Goal: Information Seeking & Learning: Learn about a topic

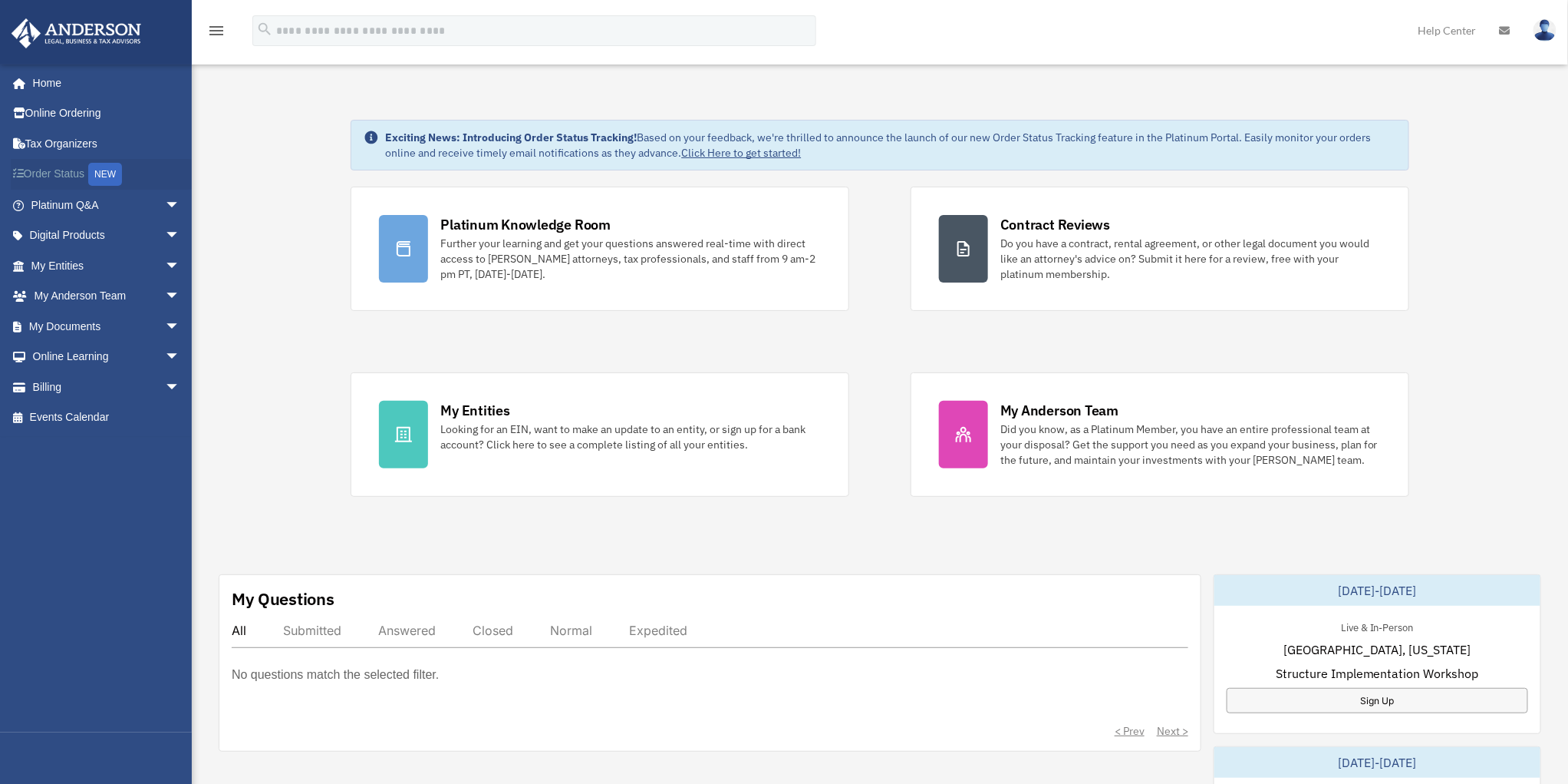
click at [59, 173] on link "Order Status NEW" at bounding box center [106, 175] width 193 height 32
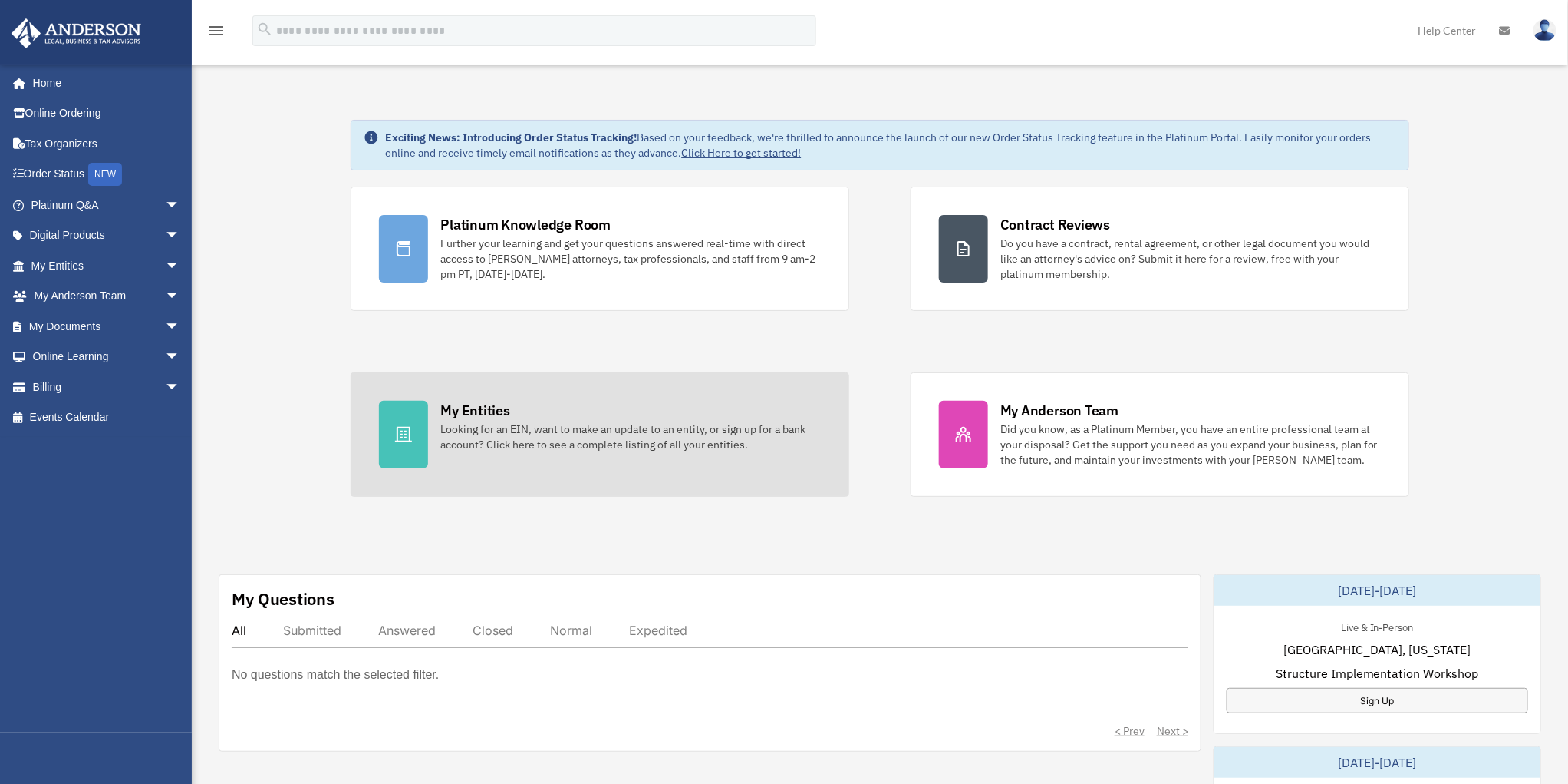
click at [396, 430] on icon at bounding box center [403, 434] width 18 height 18
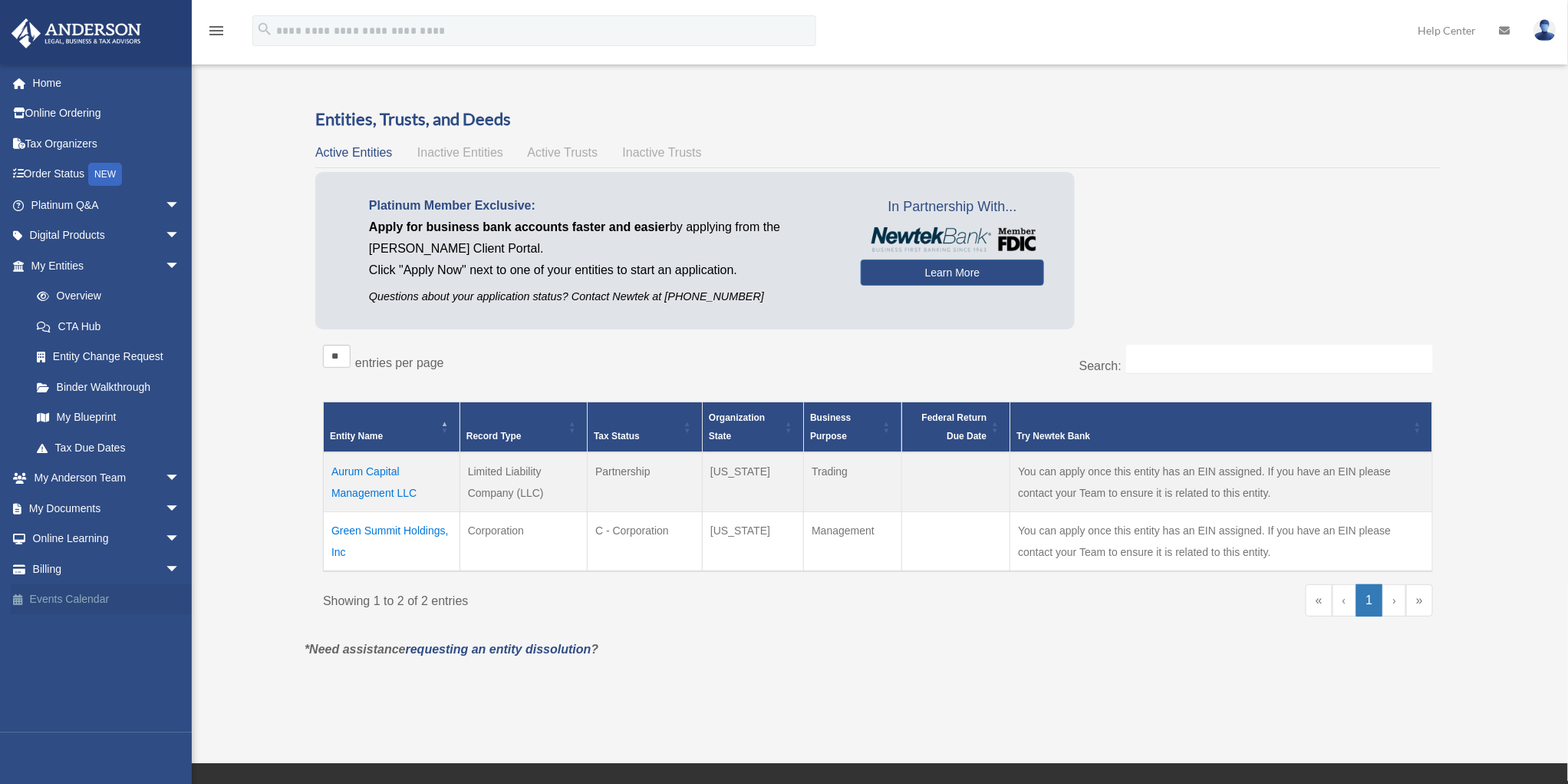
click at [79, 596] on link "Events Calendar" at bounding box center [106, 600] width 193 height 31
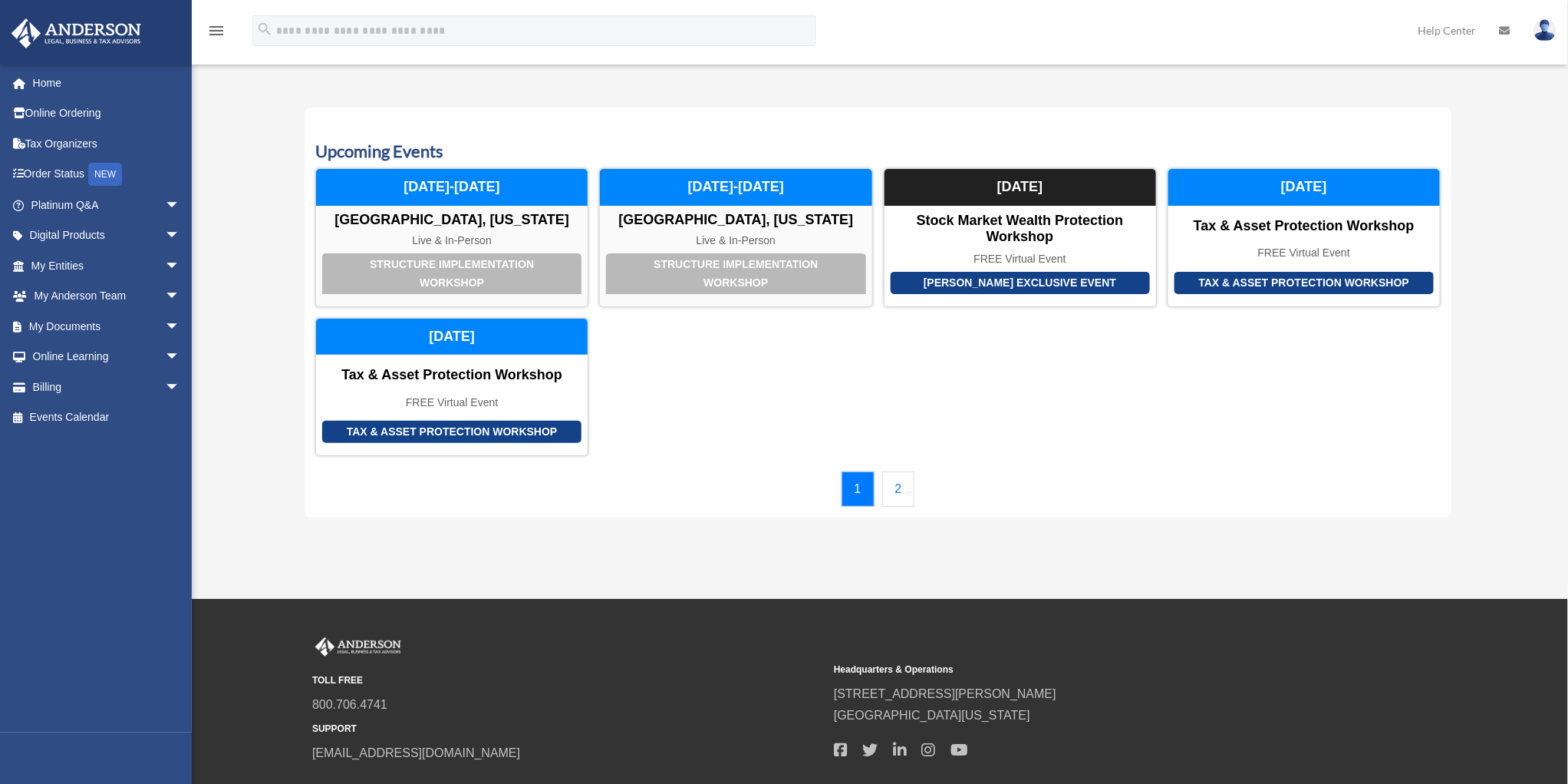
click at [891, 487] on link "2" at bounding box center [899, 488] width 33 height 36
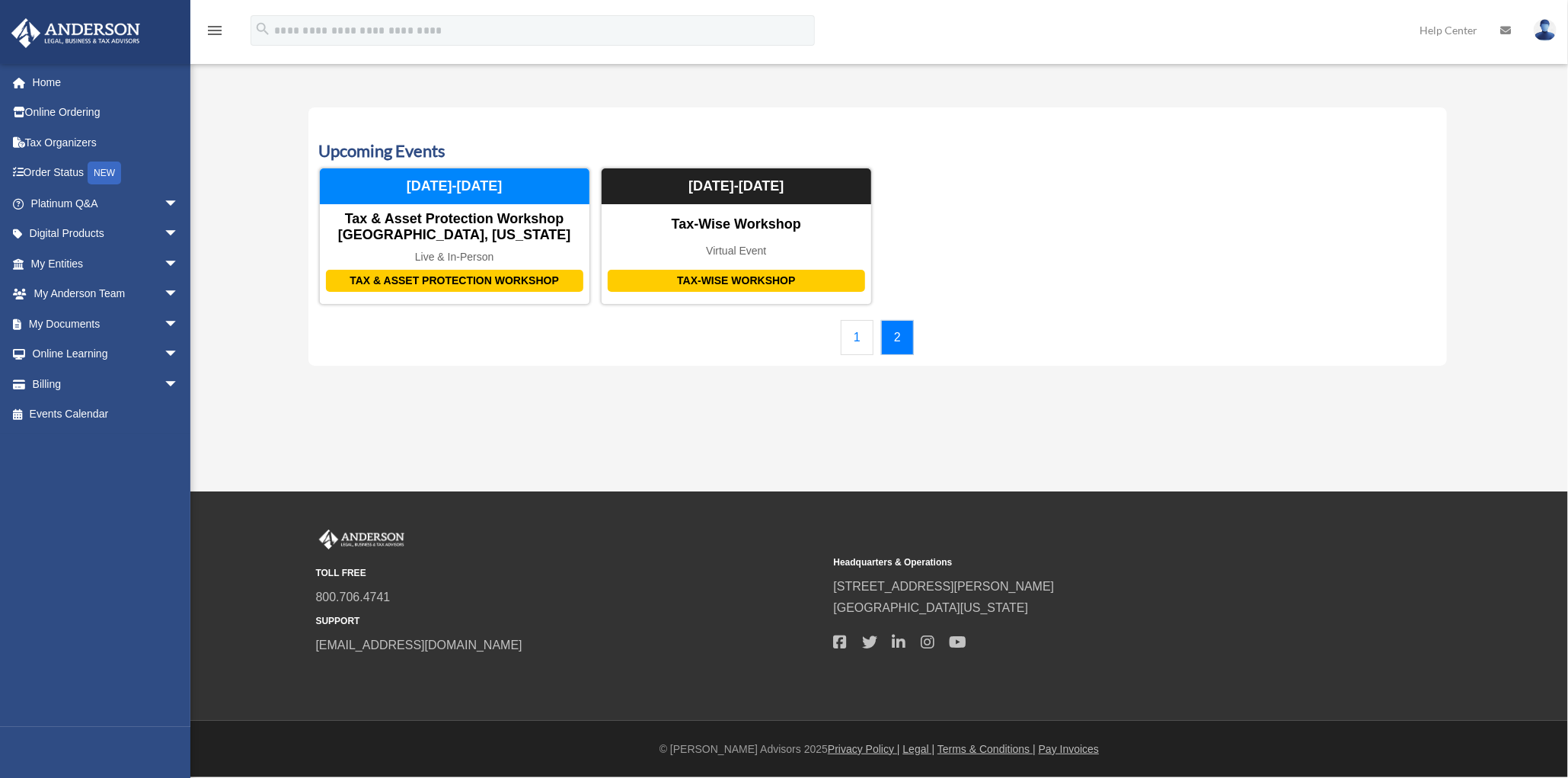
click at [856, 341] on link "1" at bounding box center [857, 337] width 32 height 35
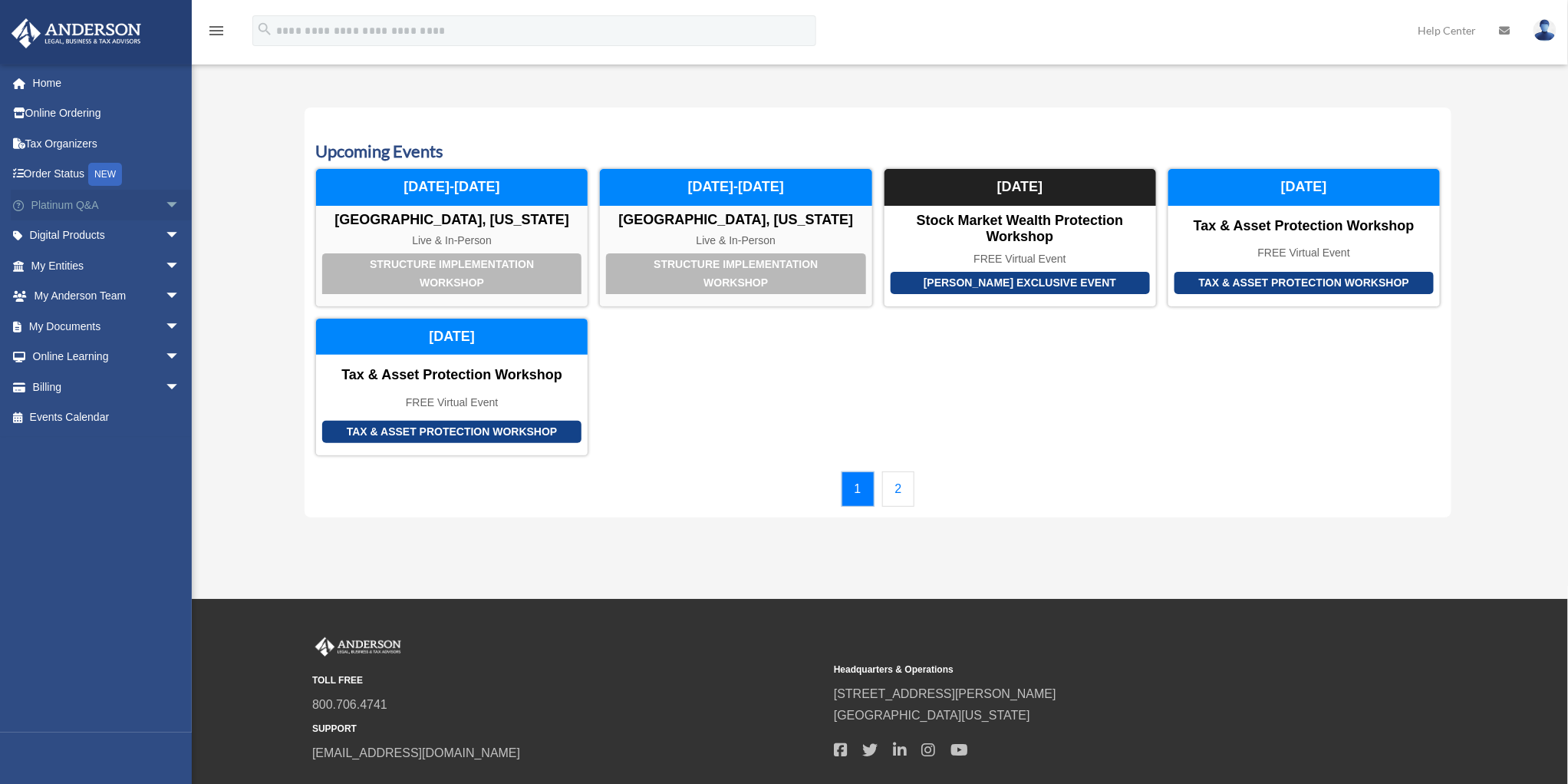
click at [165, 206] on span "arrow_drop_down" at bounding box center [180, 205] width 31 height 32
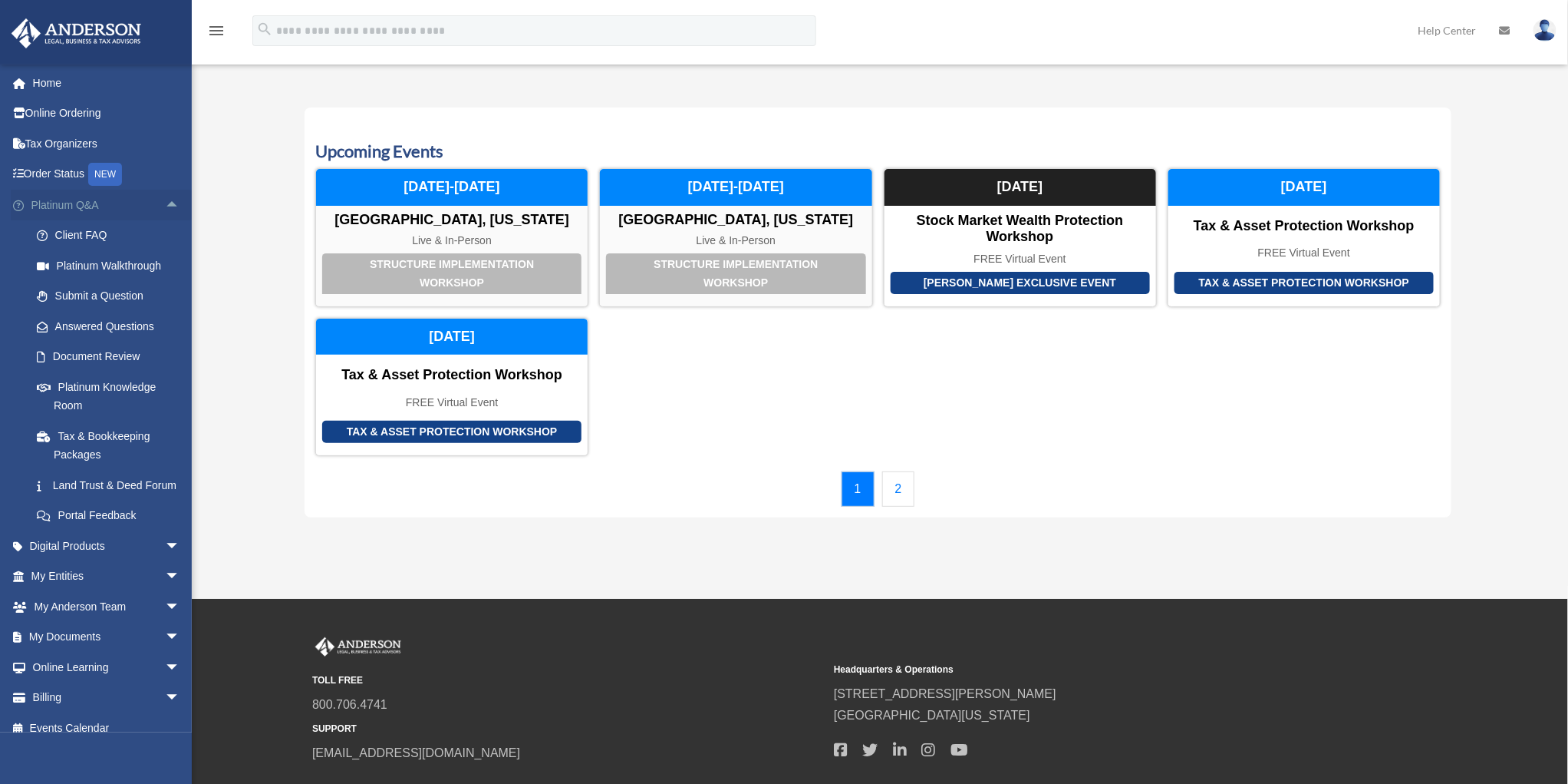
click at [165, 203] on span "arrow_drop_up" at bounding box center [180, 205] width 31 height 32
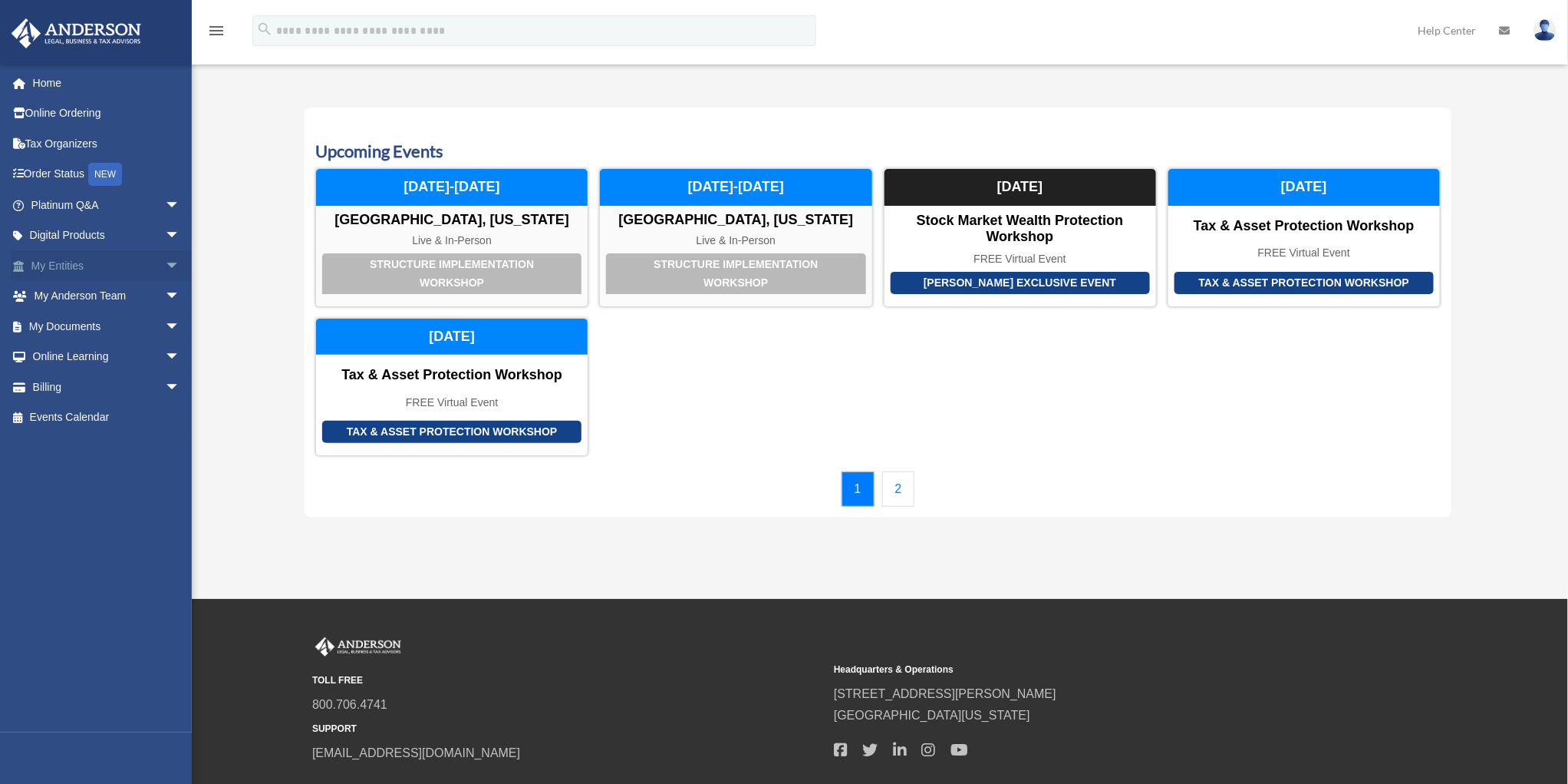
click at [165, 260] on span "arrow_drop_down" at bounding box center [180, 266] width 31 height 32
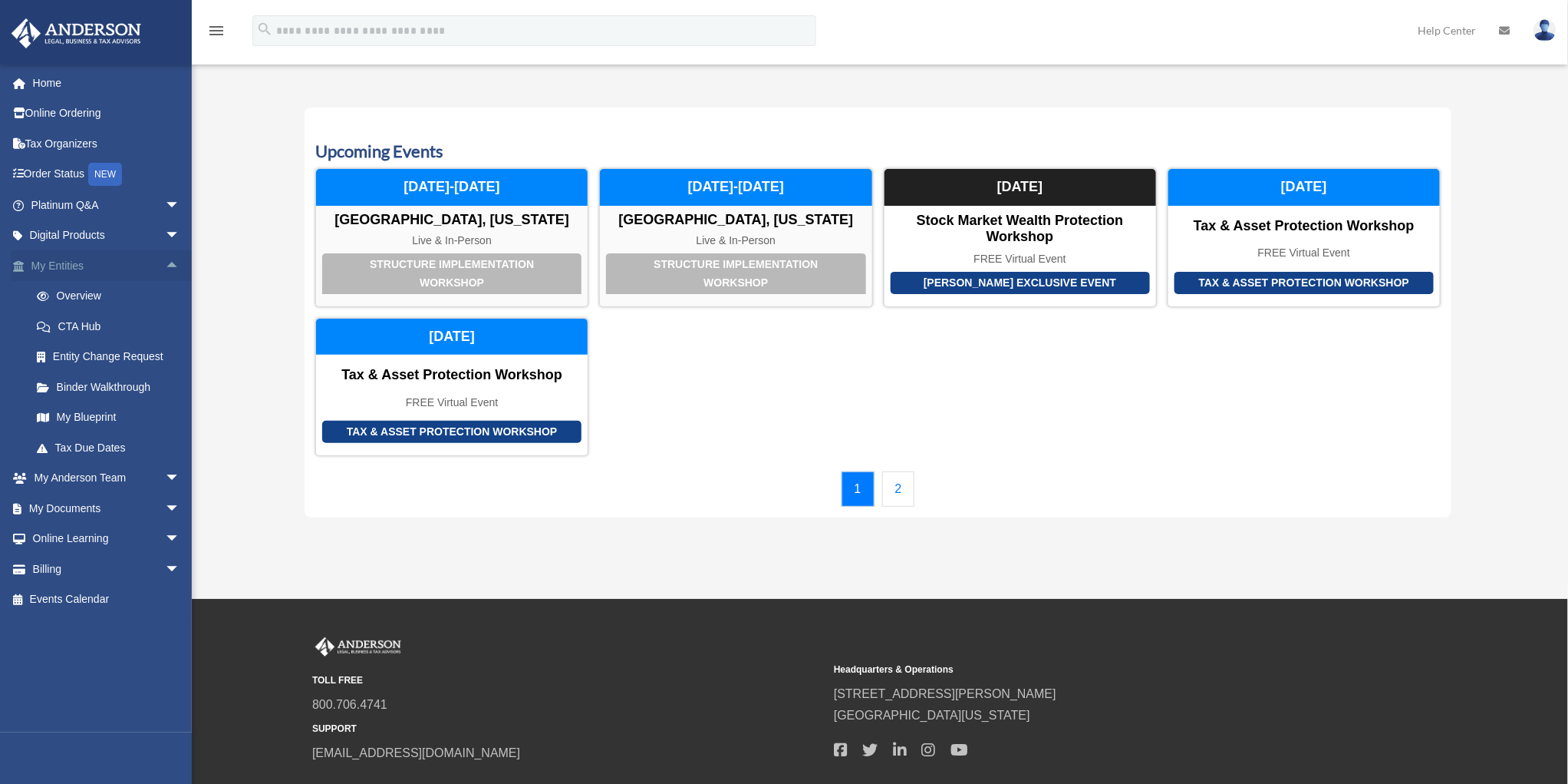
click at [165, 260] on span "arrow_drop_up" at bounding box center [180, 266] width 31 height 32
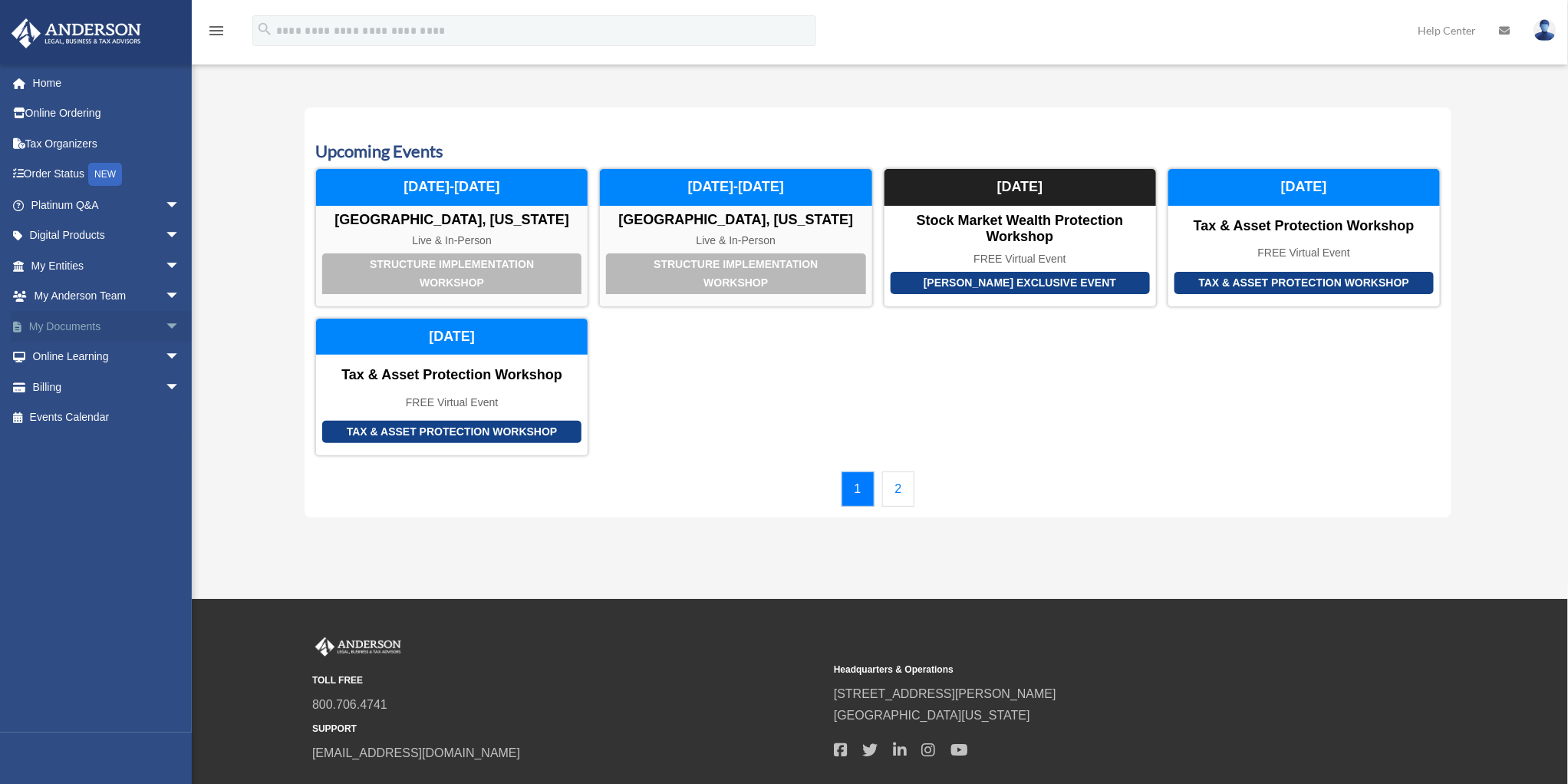
click at [165, 324] on span "arrow_drop_down" at bounding box center [180, 326] width 31 height 32
click at [165, 324] on span "arrow_drop_up" at bounding box center [180, 326] width 31 height 32
click at [53, 83] on link "Home" at bounding box center [106, 83] width 193 height 31
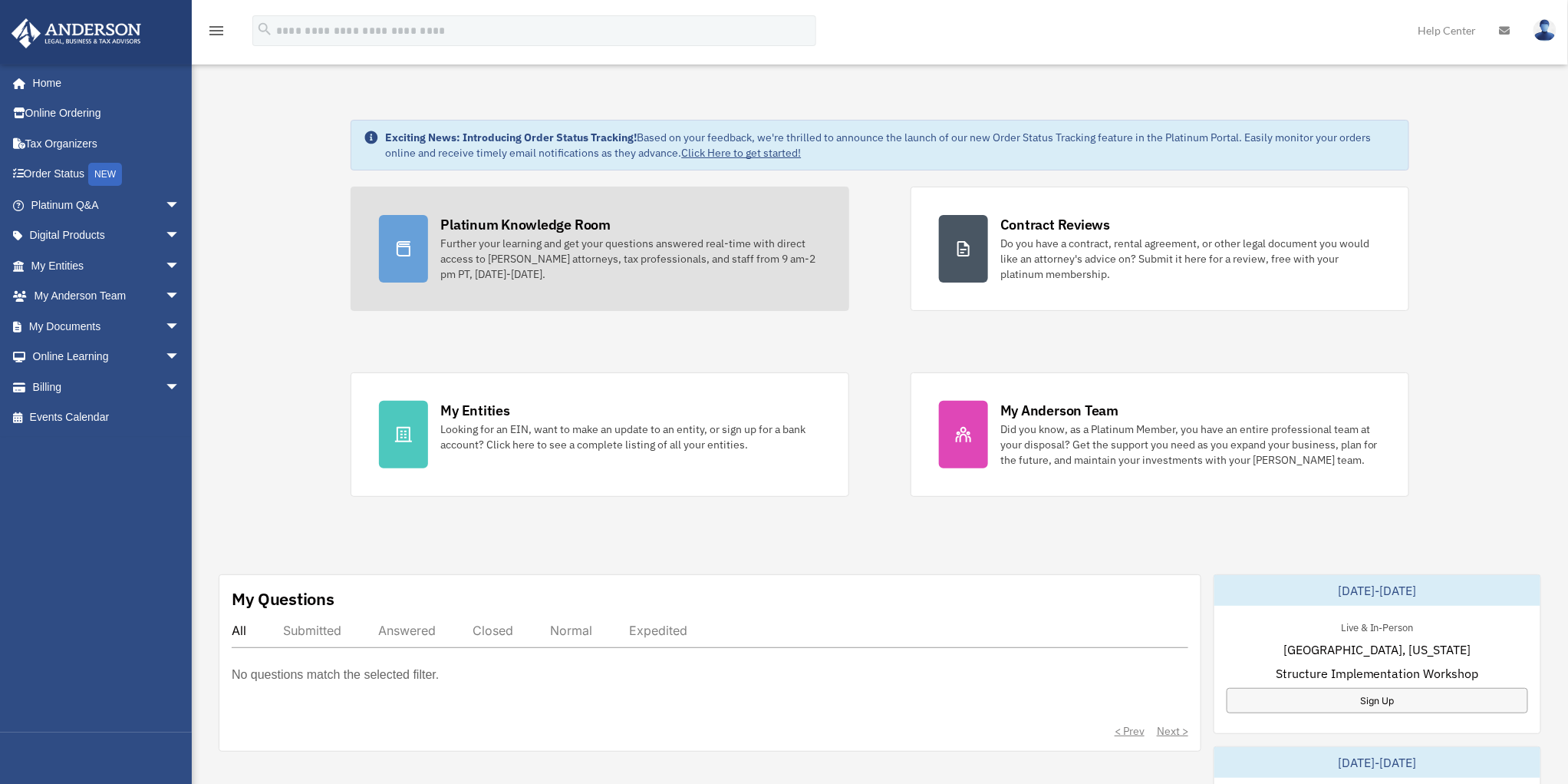
click at [480, 218] on div "Platinum Knowledge Room" at bounding box center [526, 225] width 171 height 19
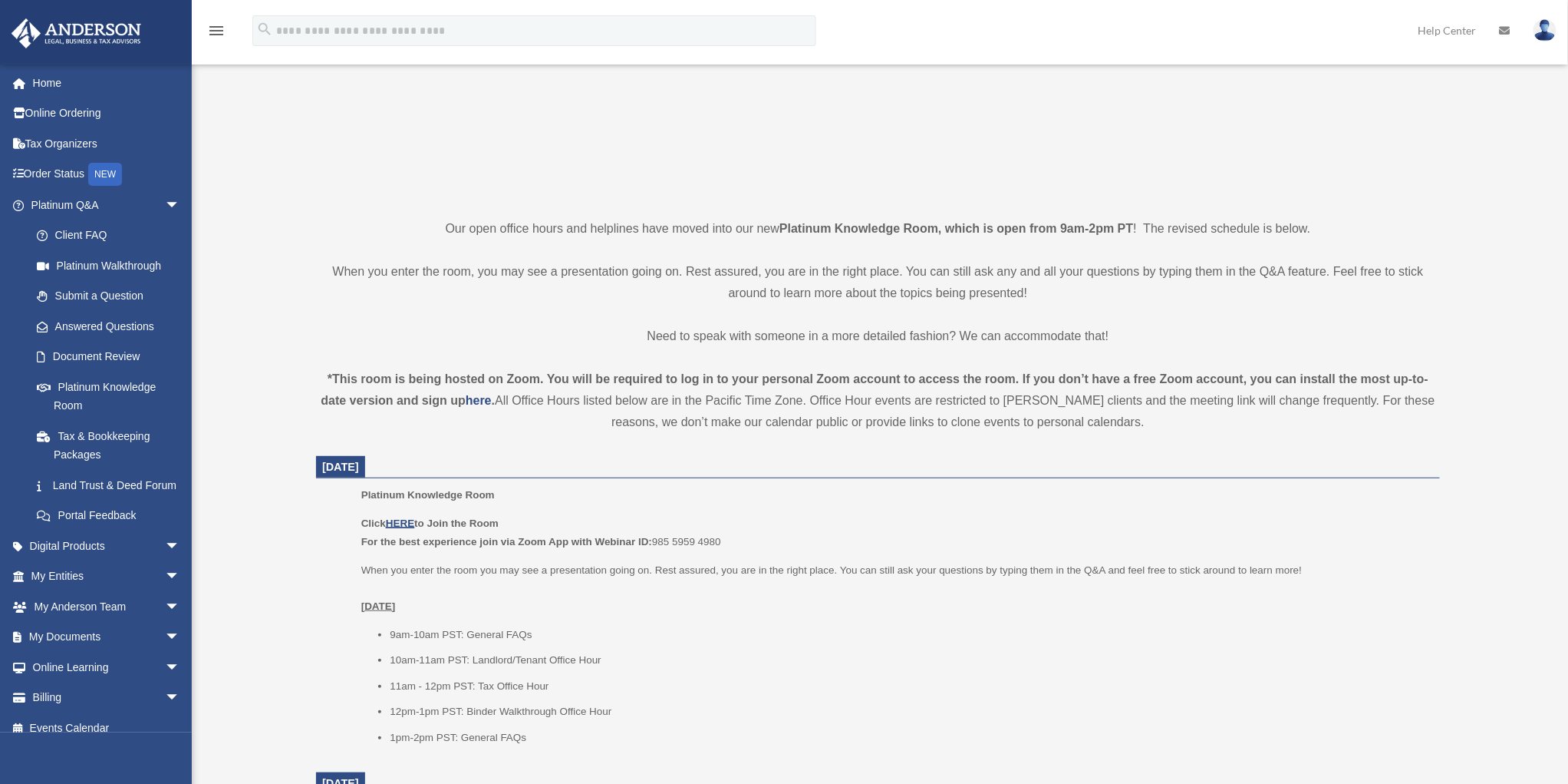
scroll to position [384, 0]
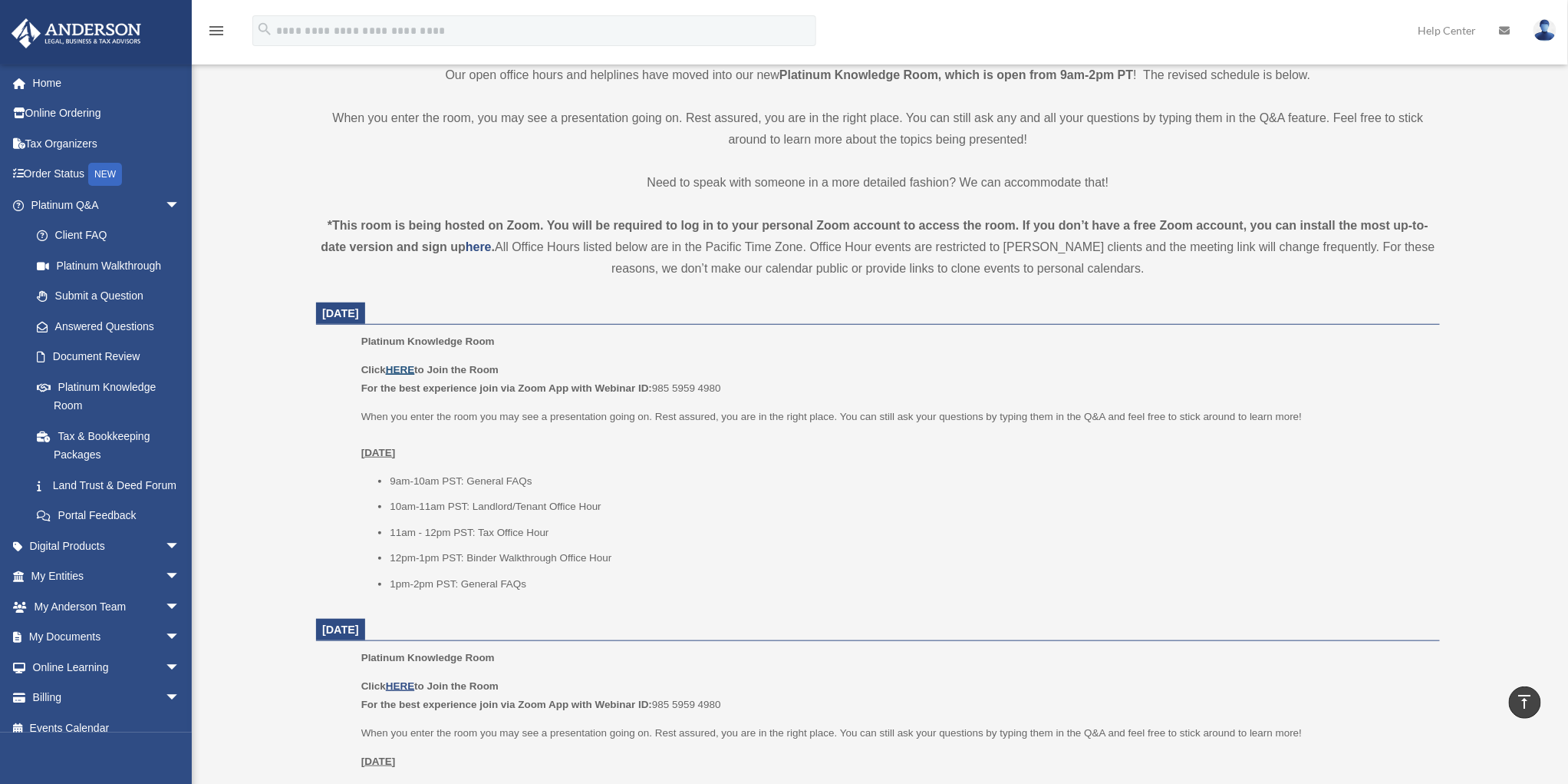
click at [402, 367] on u "HERE" at bounding box center [400, 369] width 29 height 12
